Goal: Information Seeking & Learning: Check status

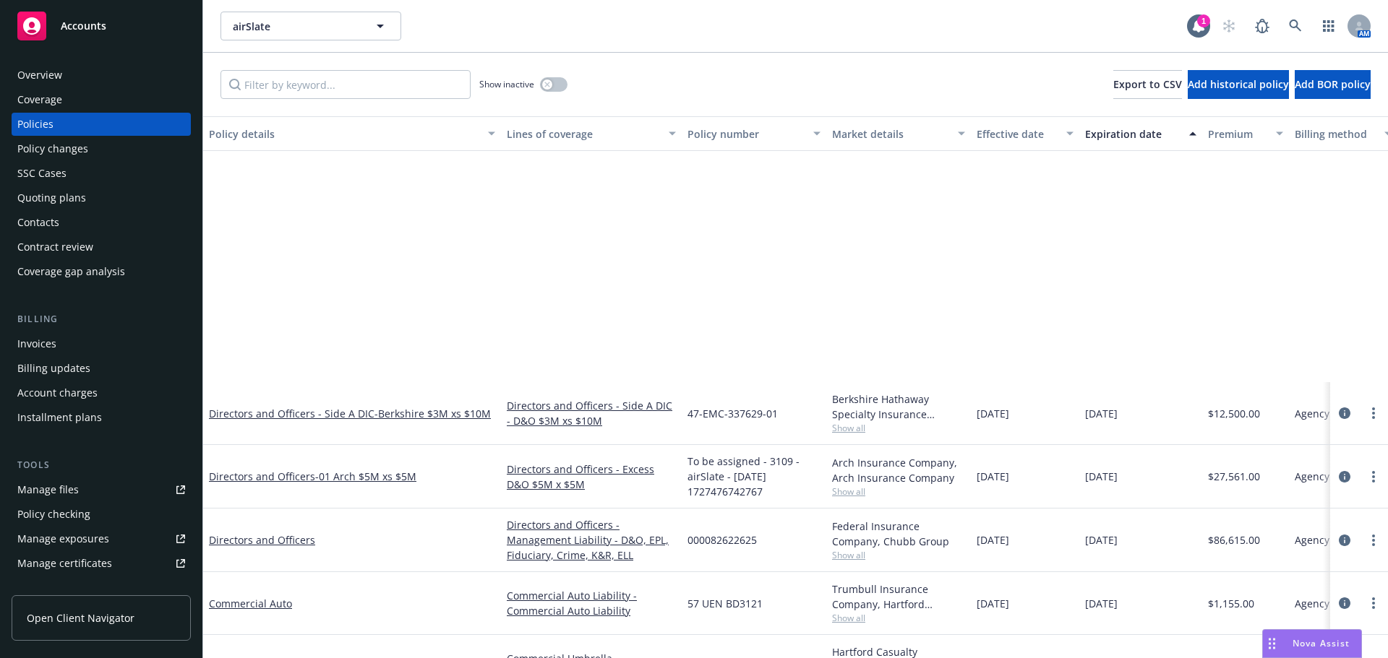
scroll to position [319, 0]
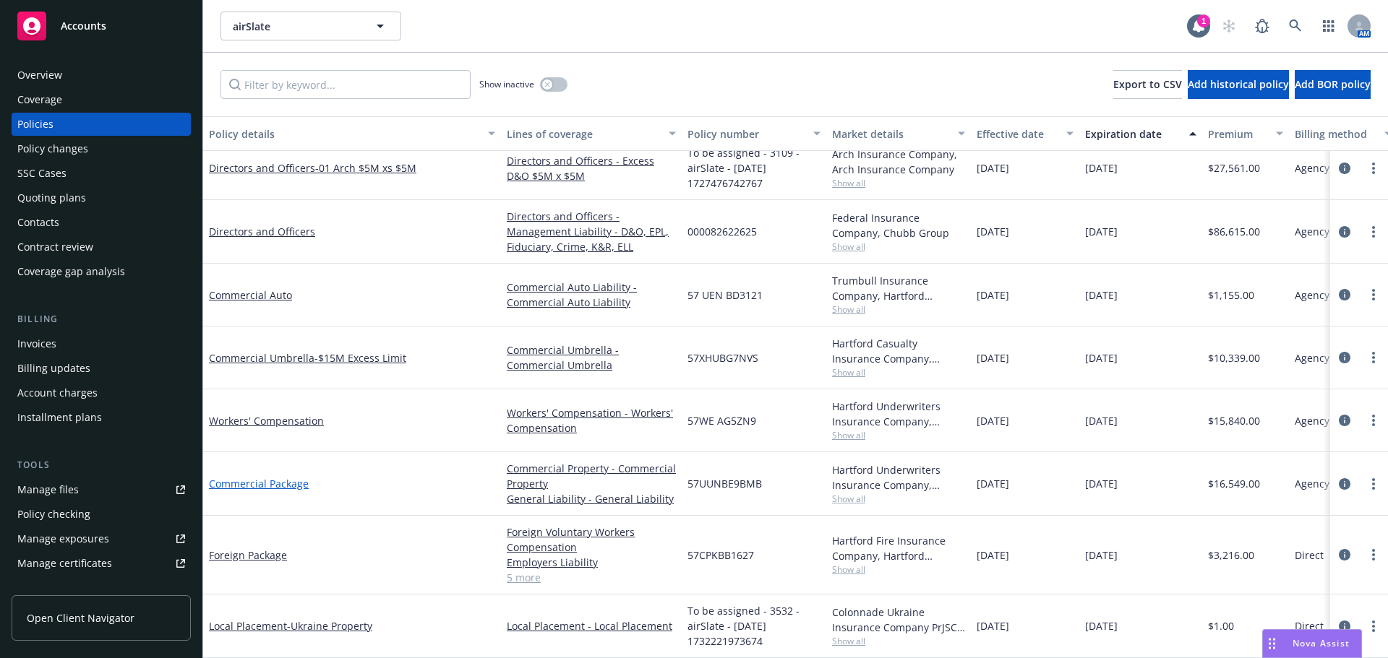
click at [297, 477] on link "Commercial Package" at bounding box center [259, 484] width 100 height 14
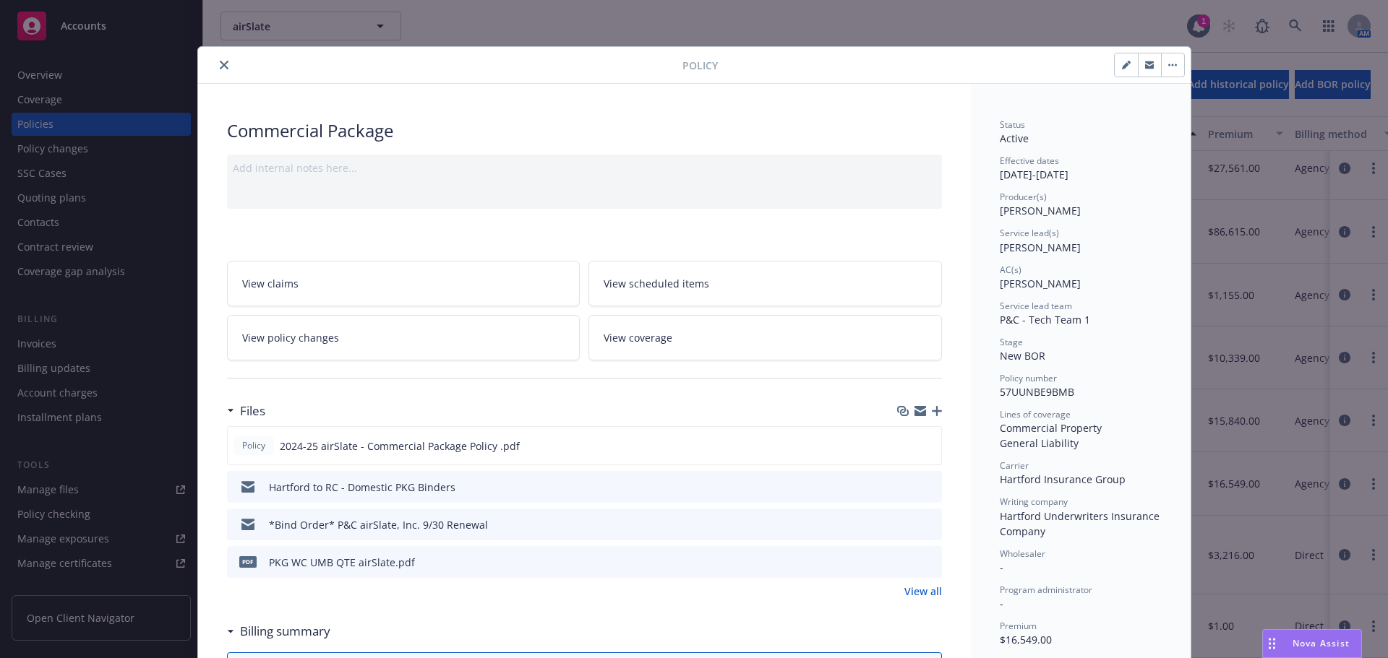
click at [220, 61] on icon "close" at bounding box center [224, 65] width 9 height 9
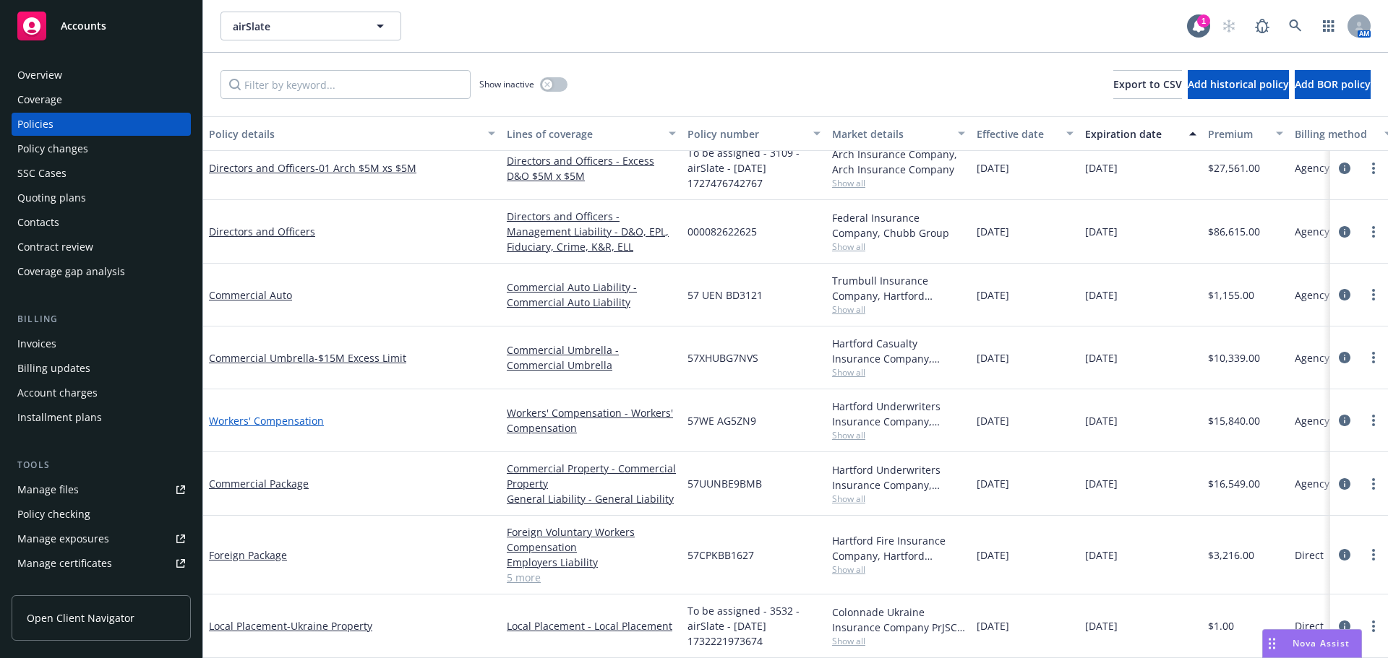
click at [290, 414] on link "Workers' Compensation" at bounding box center [266, 421] width 115 height 14
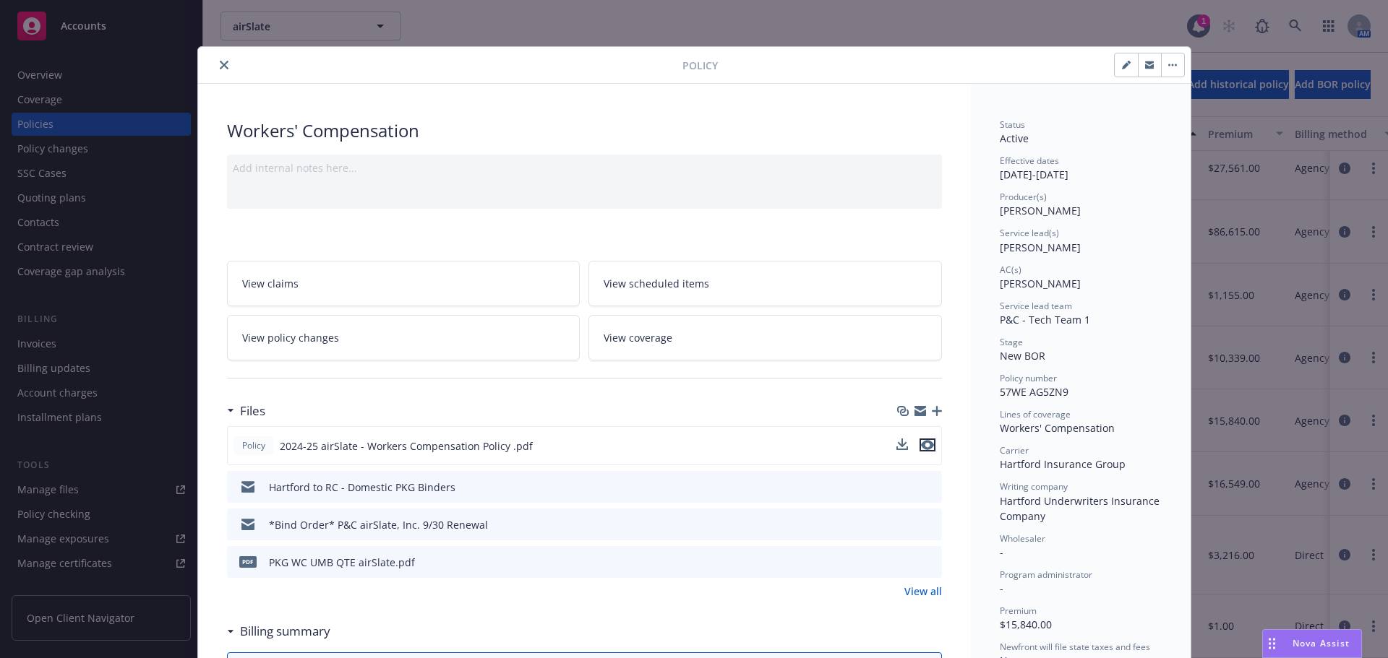
click at [921, 442] on icon "preview file" at bounding box center [927, 445] width 13 height 10
click at [924, 522] on icon "preview file" at bounding box center [928, 524] width 13 height 10
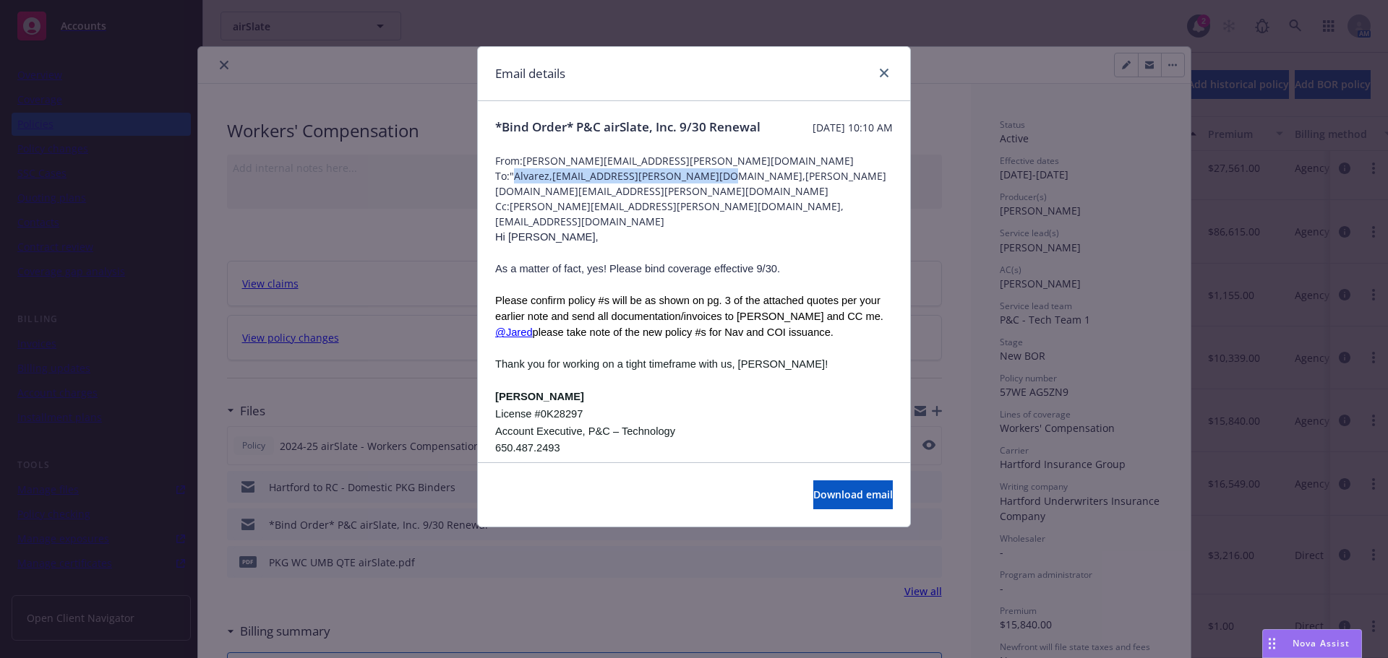
drag, startPoint x: 708, startPoint y: 189, endPoint x: 515, endPoint y: 191, distance: 192.3
click at [515, 191] on span "To: "Alvarez,[EMAIL_ADDRESS][PERSON_NAME][DOMAIN_NAME],[PERSON_NAME][DOMAIN_NAM…" at bounding box center [694, 183] width 398 height 30
copy span "Alvarez,[EMAIL_ADDRESS][PERSON_NAME][DOMAIN_NAME]"
click at [272, 53] on div "Email details *Bind Order* P&C airSlate, Inc. 9/30 Renewal [DATE] 10:10 AM From…" at bounding box center [694, 329] width 1388 height 658
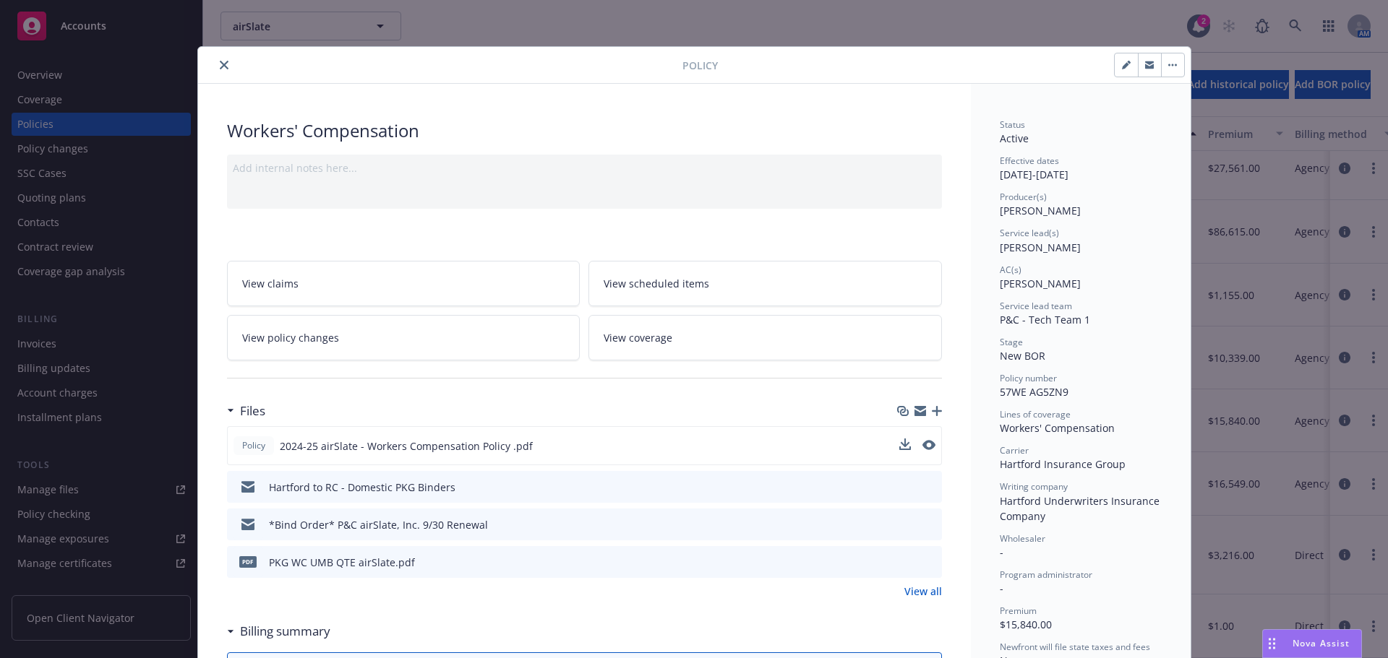
click at [220, 61] on icon "close" at bounding box center [224, 65] width 9 height 9
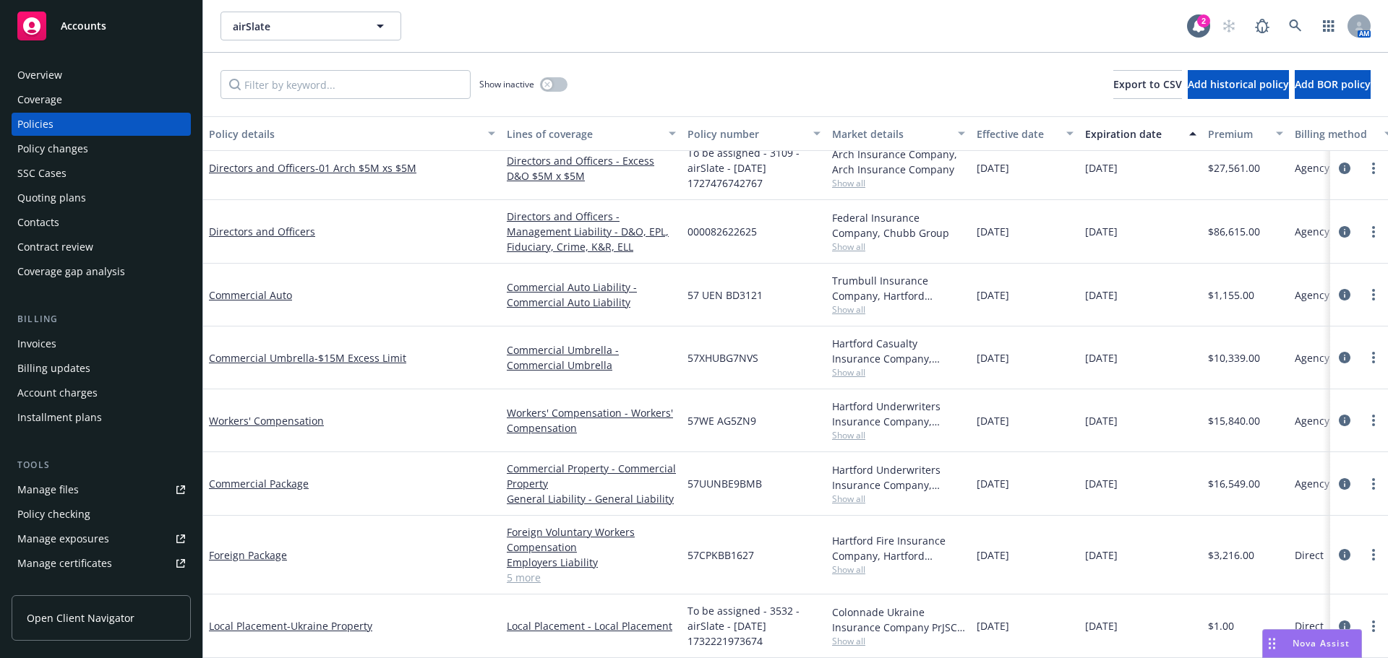
click at [108, 189] on div "Quoting plans" at bounding box center [101, 197] width 168 height 23
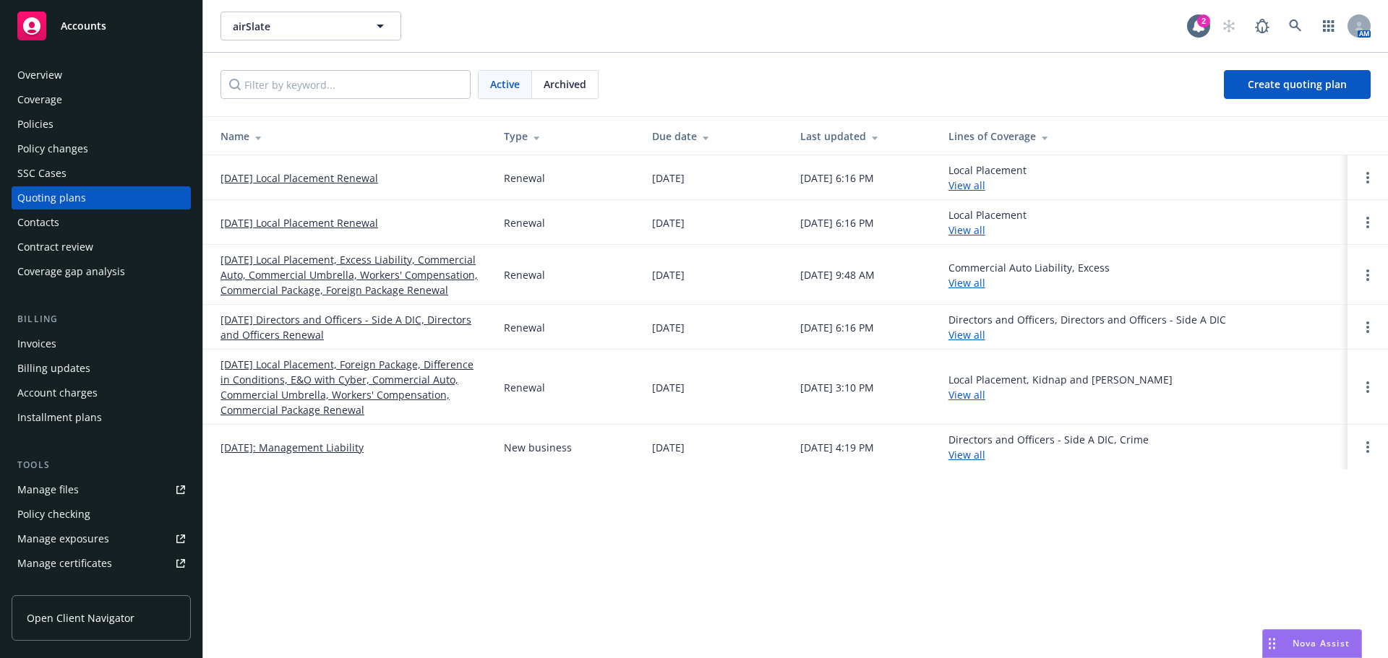
click at [319, 275] on link "[DATE] Local Placement, Excess Liability, Commercial Auto, Commercial Umbrella,…" at bounding box center [350, 275] width 260 height 46
